Goal: Information Seeking & Learning: Learn about a topic

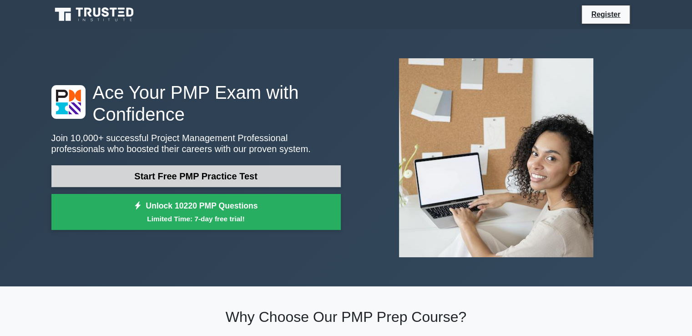
click at [201, 179] on link "Start Free PMP Practice Test" at bounding box center [195, 176] width 289 height 22
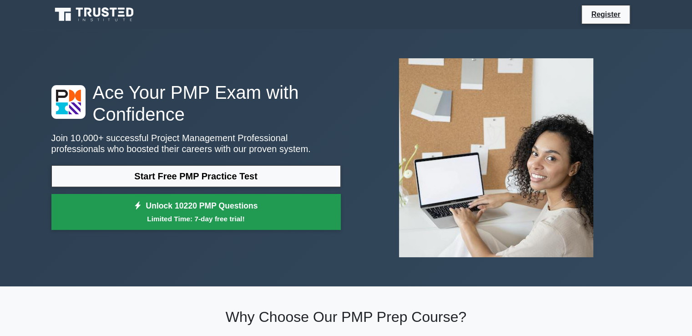
click at [176, 207] on link "Unlock 10220 PMP Questions Limited Time: 7-day free trial!" at bounding box center [195, 212] width 289 height 36
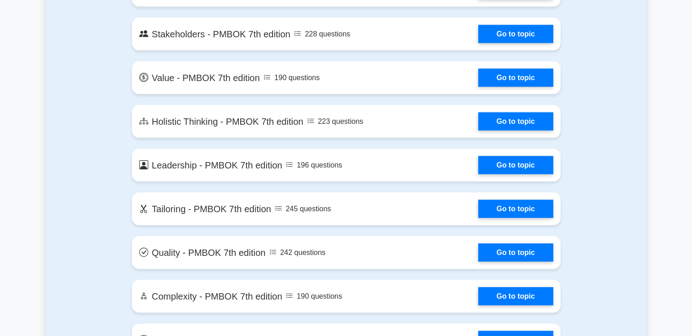
scroll to position [1775, 0]
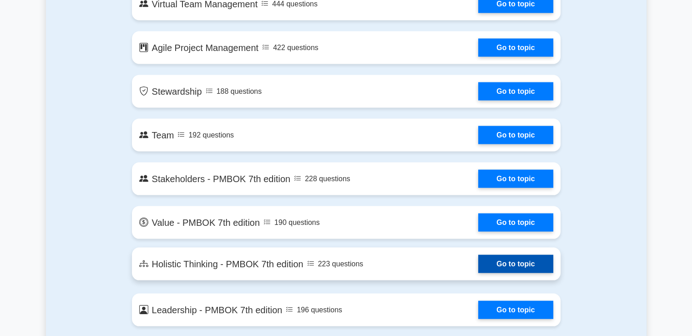
click at [478, 262] on link "Go to topic" at bounding box center [515, 264] width 75 height 18
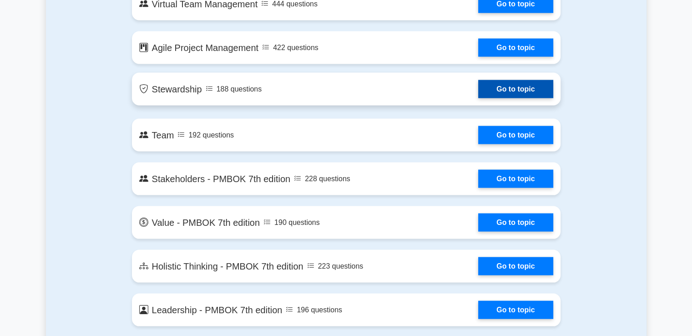
click at [478, 94] on link "Go to topic" at bounding box center [515, 89] width 75 height 18
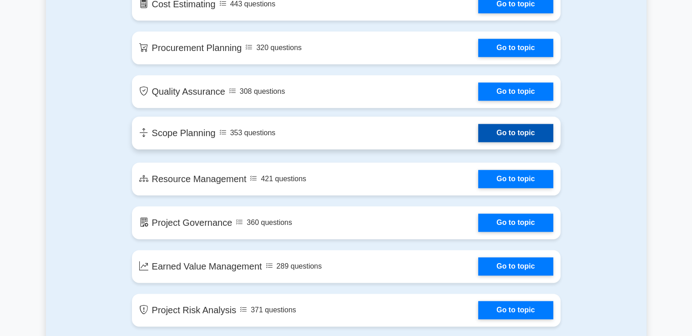
scroll to position [1092, 0]
